Goal: Check status

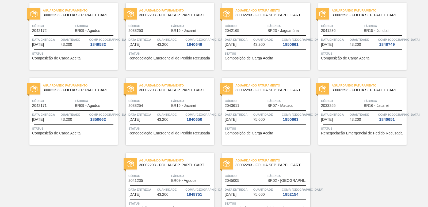
scroll to position [827, 0]
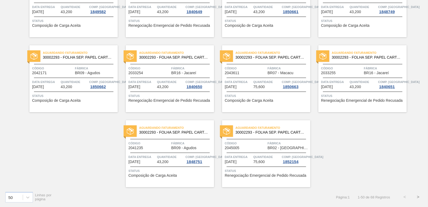
click at [420, 197] on button ">" at bounding box center [417, 196] width 13 height 13
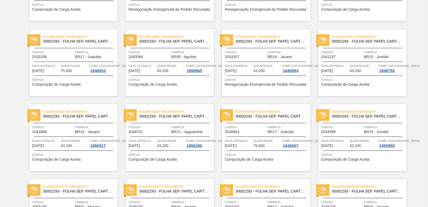
scroll to position [0, 0]
